Goal: Communication & Community: Answer question/provide support

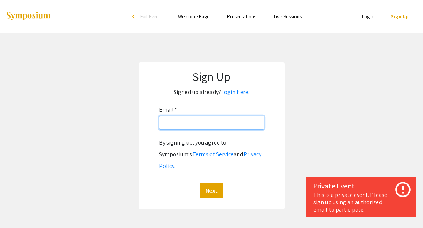
click at [204, 121] on input "Email: *" at bounding box center [211, 122] width 105 height 14
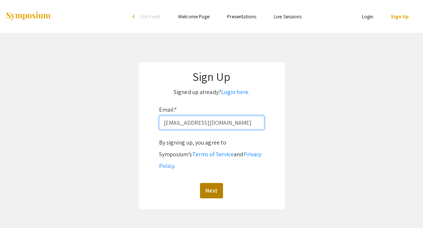
type input "[EMAIL_ADDRESS][DOMAIN_NAME]"
click at [216, 183] on button "Next" at bounding box center [211, 190] width 23 height 15
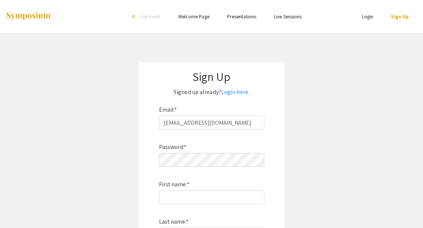
click at [194, 167] on div "Password: * First name: * Last name: * By signing up, you agree to Symposium’s …" at bounding box center [211, 225] width 105 height 192
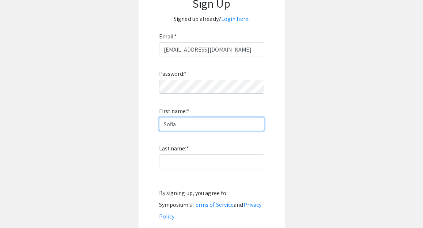
scroll to position [74, 0]
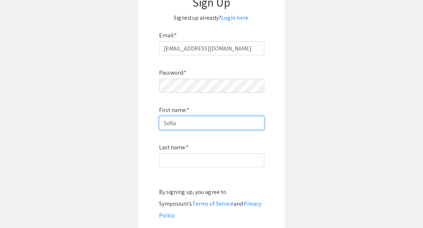
type input "Sofia"
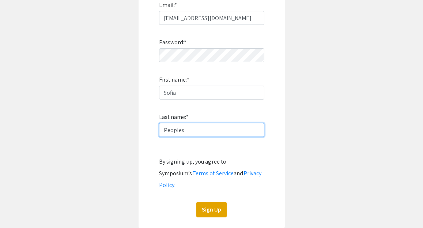
scroll to position [114, 0]
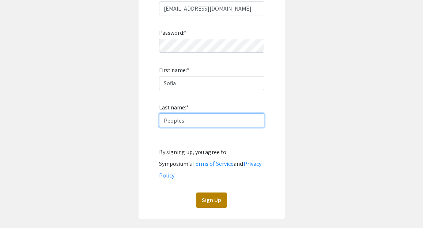
type input "Peoples"
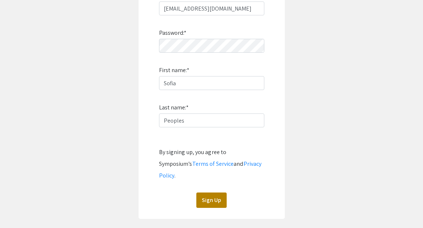
click at [214, 192] on button "Sign Up" at bounding box center [211, 199] width 30 height 15
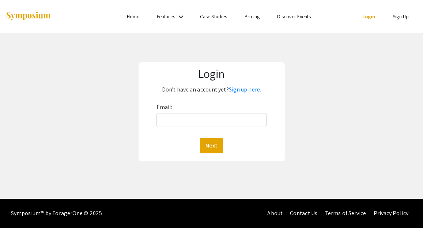
click at [164, 129] on div "Email: Next" at bounding box center [211, 127] width 110 height 52
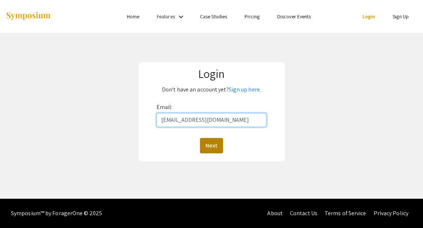
type input "[EMAIL_ADDRESS][DOMAIN_NAME]"
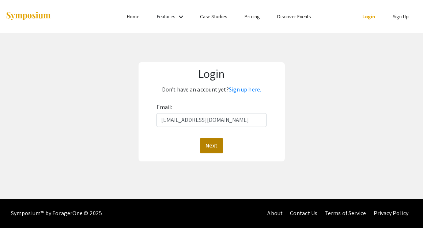
click at [212, 145] on button "Next" at bounding box center [211, 145] width 23 height 15
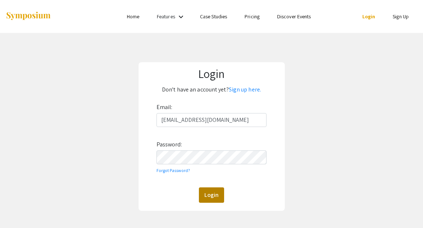
click at [210, 195] on button "Login" at bounding box center [211, 194] width 25 height 15
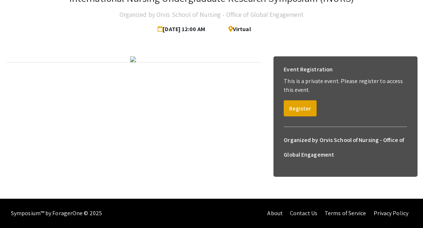
scroll to position [85, 0]
click at [302, 100] on button "Register" at bounding box center [299, 108] width 33 height 16
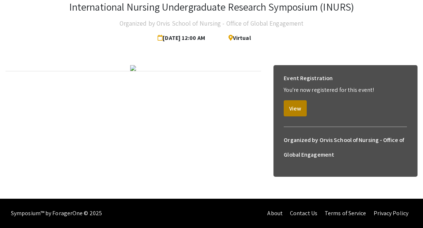
click at [299, 100] on button "View" at bounding box center [294, 108] width 23 height 16
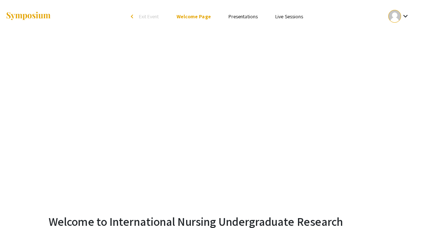
click at [235, 15] on link "Presentations" at bounding box center [242, 16] width 29 height 7
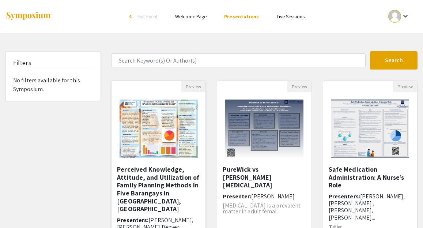
click at [162, 168] on h5 "Perceived Knowledge, Attitude, and Utilization of Family Planning Methods in Fi…" at bounding box center [158, 188] width 83 height 47
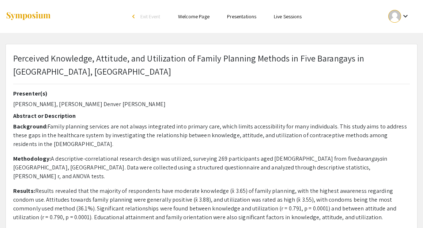
select select "custom"
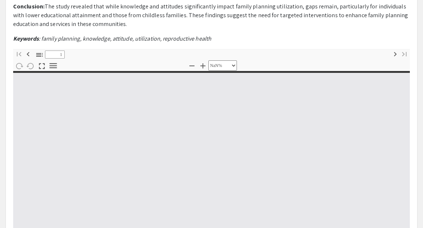
type input "0"
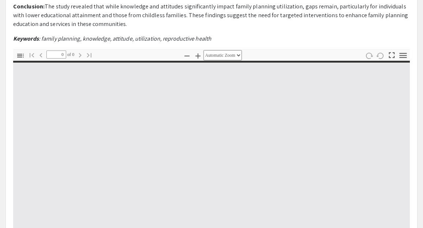
select select "custom"
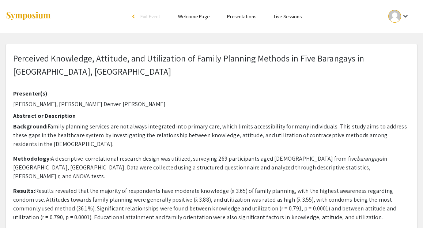
scroll to position [-3, 0]
type input "1"
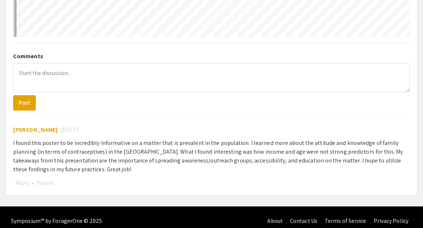
scroll to position [492, 0]
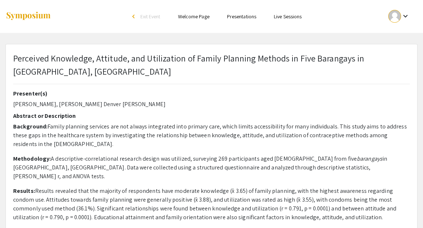
select select "auto"
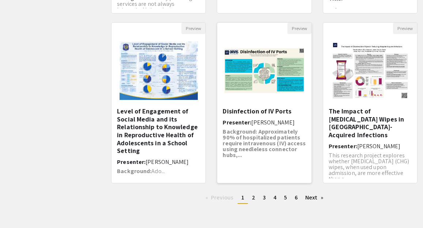
scroll to position [229, 0]
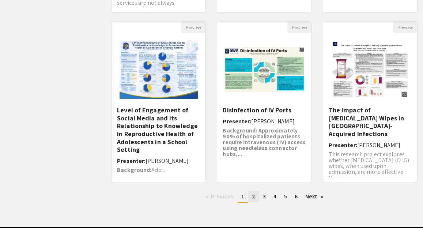
click at [250, 193] on link "page 2" at bounding box center [253, 196] width 11 height 11
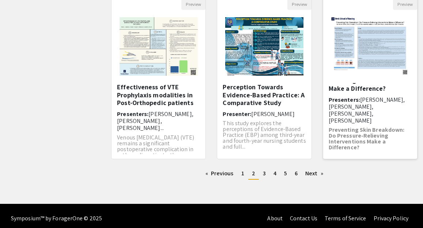
scroll to position [252, 0]
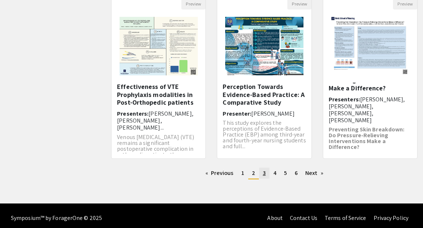
click at [265, 170] on span "3" at bounding box center [264, 173] width 3 height 8
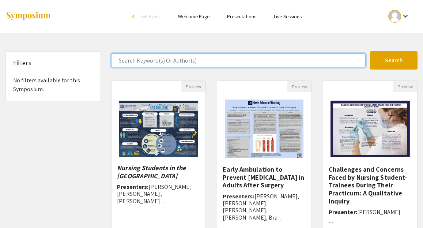
click at [166, 62] on input "Search Keyword(s) Or Author(s)" at bounding box center [238, 60] width 254 height 14
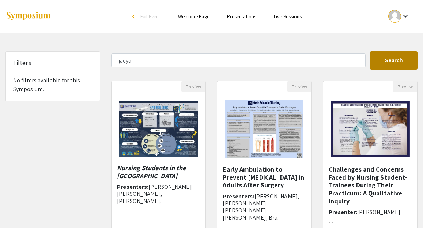
click at [411, 53] on button "Search" at bounding box center [393, 60] width 47 height 18
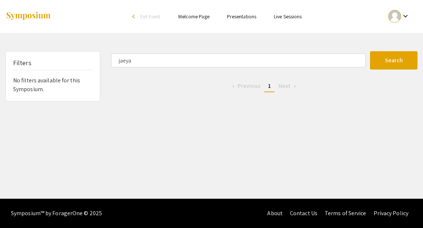
click at [271, 69] on form "jaeya Search" at bounding box center [264, 60] width 317 height 18
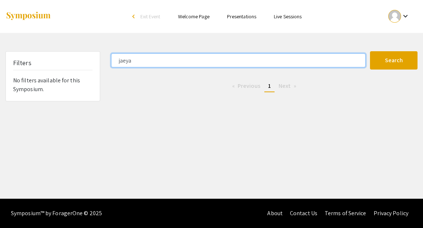
click at [266, 61] on input "jaeya" at bounding box center [238, 60] width 254 height 14
type input "j"
type input "n"
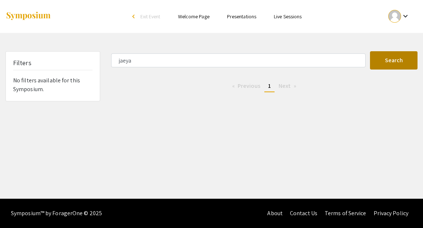
click at [393, 56] on button "Search" at bounding box center [393, 60] width 47 height 18
click at [394, 62] on button "Search" at bounding box center [393, 60] width 47 height 18
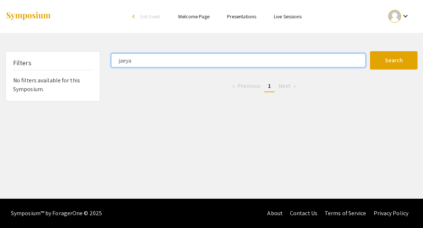
drag, startPoint x: 180, startPoint y: 55, endPoint x: 87, endPoint y: 58, distance: 92.5
click at [87, 58] on div "Filters No filters available for this Symposium. jaeya Search 0 Results found P…" at bounding box center [211, 76] width 423 height 50
drag, startPoint x: 136, startPoint y: 60, endPoint x: 101, endPoint y: 58, distance: 35.1
click at [101, 58] on div "Filters No filters available for this Symposium. jaeya Search 0 Results found P…" at bounding box center [211, 76] width 423 height 50
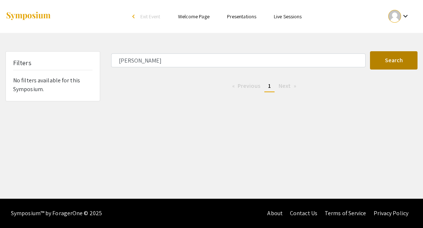
click at [382, 62] on button "Search" at bounding box center [393, 60] width 47 height 18
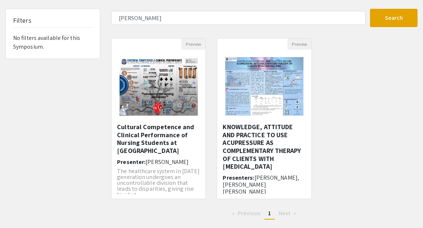
click at [274, 25] on form "[PERSON_NAME] Search" at bounding box center [264, 18] width 317 height 18
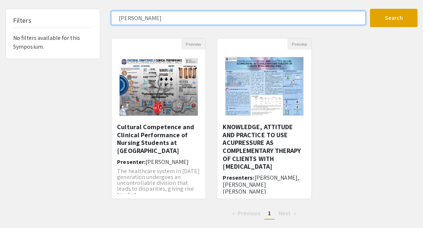
click at [266, 18] on input "[PERSON_NAME]" at bounding box center [238, 18] width 254 height 14
drag, startPoint x: 266, startPoint y: 17, endPoint x: 134, endPoint y: 16, distance: 131.9
click at [137, 16] on input "[PERSON_NAME]" at bounding box center [238, 18] width 254 height 14
type input "[PERSON_NAME]"
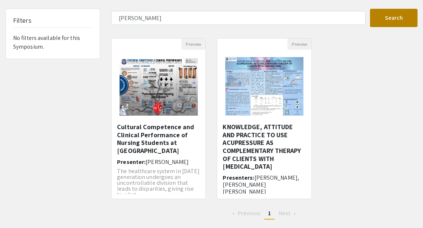
click at [378, 25] on button "Search" at bounding box center [393, 18] width 47 height 18
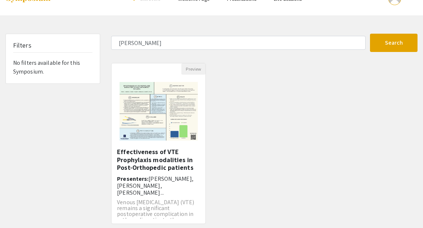
scroll to position [18, 0]
click at [170, 188] on h6 "Presenters: [PERSON_NAME], [PERSON_NAME], [PERSON_NAME]..." at bounding box center [158, 185] width 83 height 21
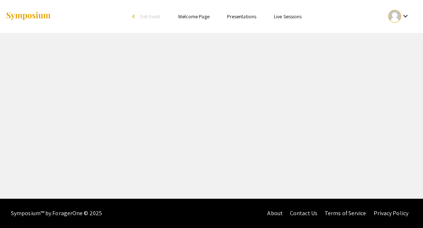
select select "custom"
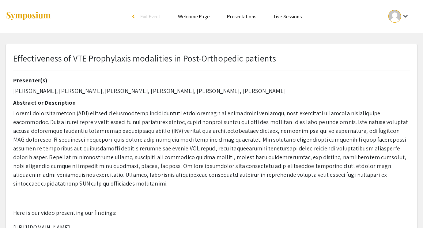
type input "0"
select select "auto"
type input "1"
select select "auto"
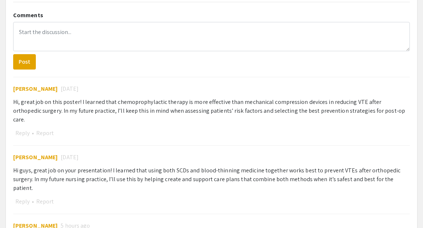
scroll to position [512, 0]
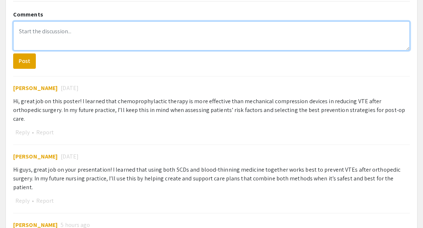
click at [43, 41] on textarea at bounding box center [211, 35] width 396 height 29
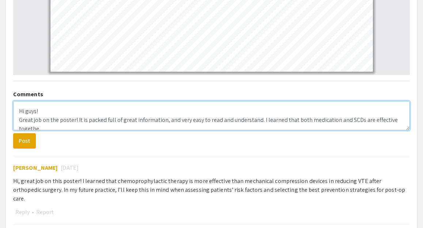
scroll to position [3, 0]
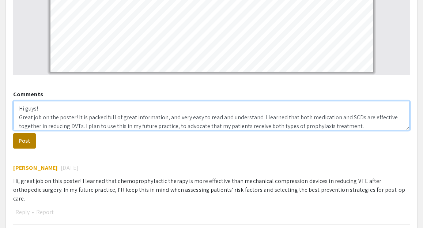
type textarea "Hi guys! Great job on the poster! It is packed full of great information, and v…"
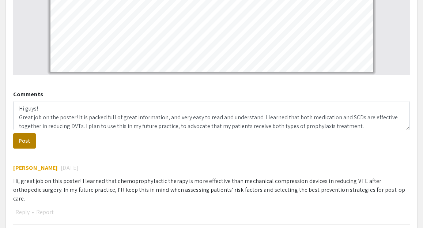
click at [29, 140] on button "Post" at bounding box center [24, 140] width 23 height 15
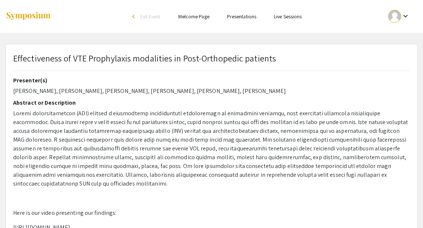
scroll to position [0, 0]
click at [259, 15] on li "Presentations" at bounding box center [241, 16] width 47 height 9
click at [253, 16] on link "Presentations" at bounding box center [241, 16] width 29 height 7
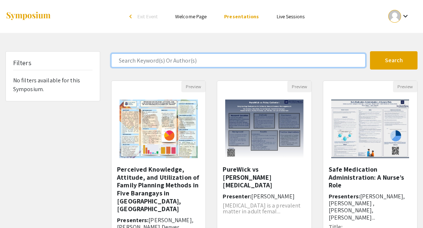
click at [178, 62] on input "Search Keyword(s) Or Author(s)" at bounding box center [238, 60] width 254 height 14
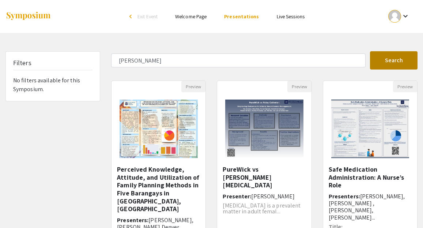
click at [401, 58] on button "Search" at bounding box center [393, 60] width 47 height 18
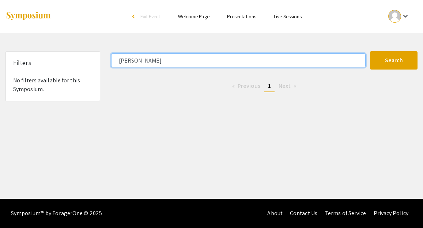
drag, startPoint x: 235, startPoint y: 62, endPoint x: 84, endPoint y: 61, distance: 150.9
click at [84, 61] on div "Filters No filters available for this Symposium. [PERSON_NAME] Search 0 Results…" at bounding box center [211, 76] width 423 height 50
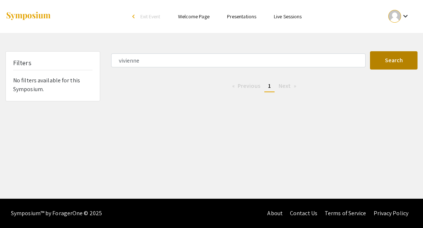
click at [385, 61] on button "Search" at bounding box center [393, 60] width 47 height 18
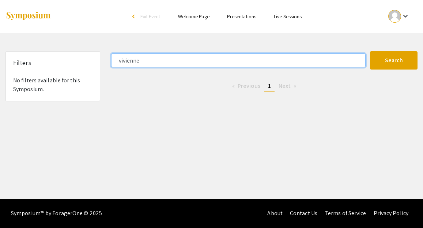
drag, startPoint x: 196, startPoint y: 66, endPoint x: 88, endPoint y: 52, distance: 108.7
click at [88, 52] on div "Filters No filters available for this Symposium. vivienne Search 0 Results foun…" at bounding box center [211, 76] width 423 height 50
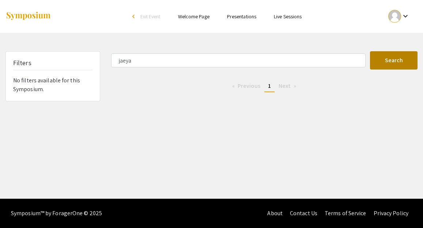
click at [388, 62] on button "Search" at bounding box center [393, 60] width 47 height 18
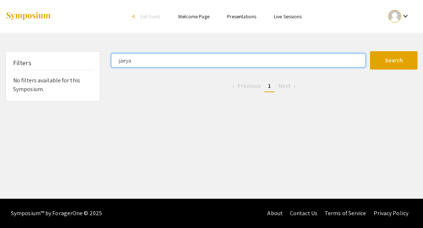
drag, startPoint x: 261, startPoint y: 59, endPoint x: 118, endPoint y: 58, distance: 143.2
click at [119, 59] on input "jaeya" at bounding box center [238, 60] width 254 height 14
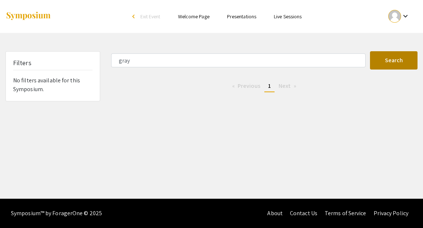
click at [411, 60] on button "Search" at bounding box center [393, 60] width 47 height 18
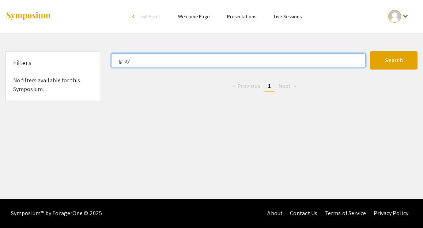
drag, startPoint x: 306, startPoint y: 62, endPoint x: 56, endPoint y: 54, distance: 250.3
click at [56, 54] on div "Filters No filters available for this Symposium. gray Search 0 Results found Pr…" at bounding box center [211, 76] width 423 height 50
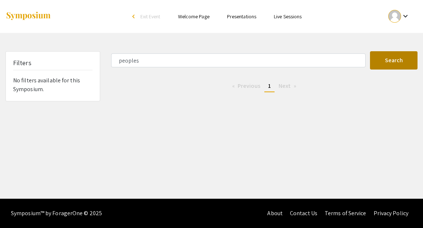
click at [375, 65] on button "Search" at bounding box center [393, 60] width 47 height 18
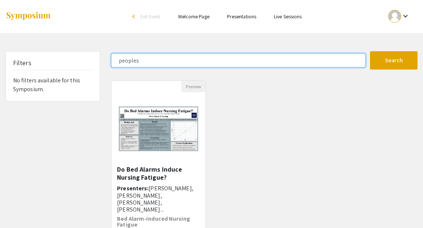
drag, startPoint x: 160, startPoint y: 60, endPoint x: 83, endPoint y: 58, distance: 77.1
click at [82, 58] on div "Filters No filters available for this Symposium. peoples Search 1 Results found…" at bounding box center [211, 159] width 423 height 216
type input "kyree"
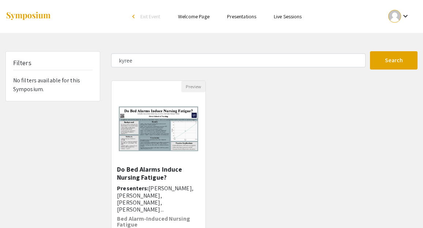
click at [389, 47] on div "Skip navigation arrow_back_ios Exit Event Welcome Page Presentations Live Sessi…" at bounding box center [211, 143] width 423 height 286
click at [390, 53] on button "Search" at bounding box center [393, 60] width 47 height 18
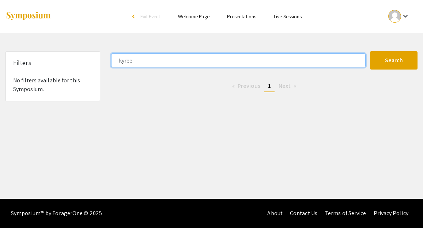
drag, startPoint x: 158, startPoint y: 63, endPoint x: 88, endPoint y: 61, distance: 70.2
click at [88, 61] on div "Filters No filters available for this Symposium. kyree Search 0 Results found P…" at bounding box center [211, 76] width 423 height 50
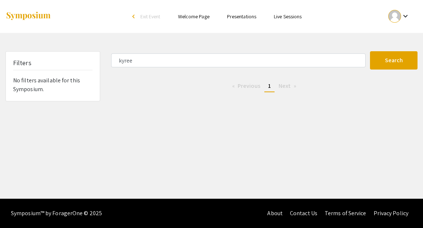
click at [240, 20] on li "Presentations" at bounding box center [241, 16] width 47 height 9
click at [244, 17] on link "Presentations" at bounding box center [241, 16] width 29 height 7
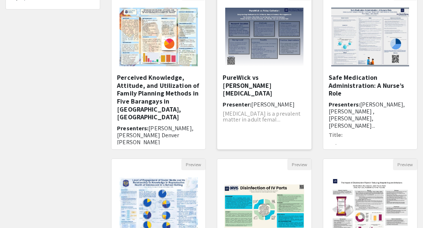
scroll to position [94, 0]
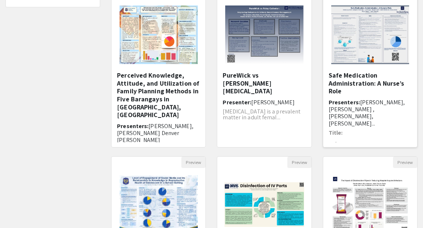
click at [363, 100] on span "[PERSON_NAME], [PERSON_NAME] , [PERSON_NAME], [PERSON_NAME]..." at bounding box center [366, 112] width 76 height 29
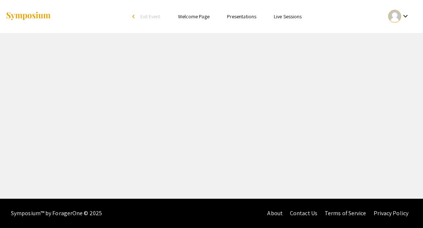
select select "custom"
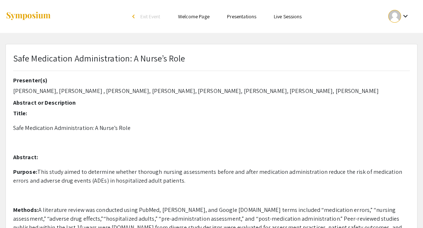
type input "0"
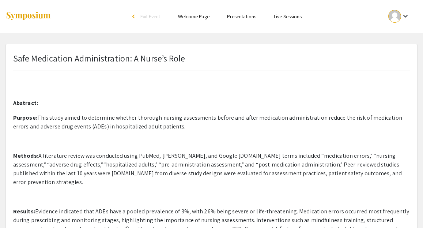
select select "auto"
type input "1"
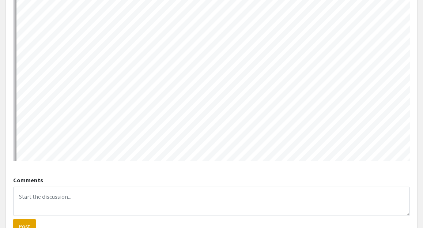
scroll to position [221, 0]
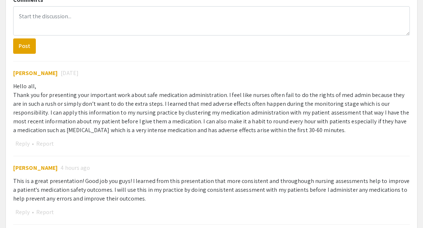
select select "auto"
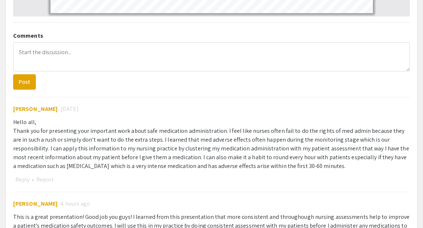
scroll to position [561, 0]
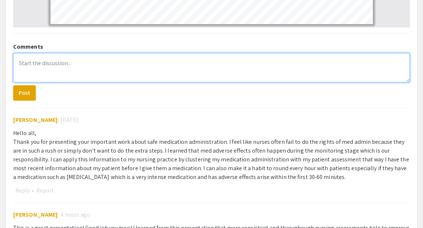
click at [165, 72] on textarea at bounding box center [211, 67] width 396 height 29
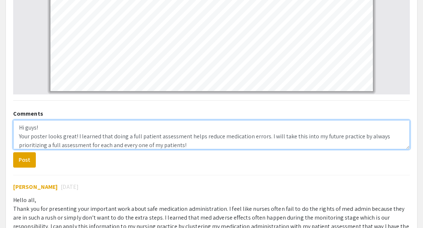
scroll to position [11, 0]
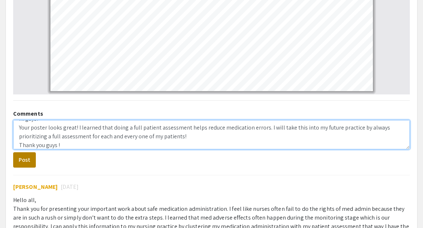
type textarea "Hi guys! Your poster looks great! I learned that doing a full patient assessmen…"
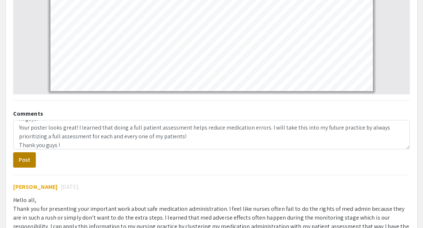
click at [22, 160] on button "Post" at bounding box center [24, 159] width 23 height 15
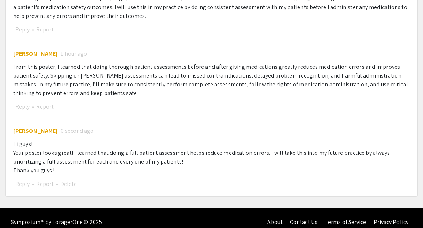
scroll to position [787, 0]
